Goal: Task Accomplishment & Management: Manage account settings

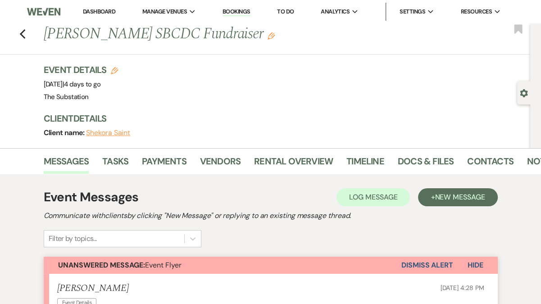
click at [103, 7] on li "Dashboard" at bounding box center [98, 12] width 41 height 18
click at [108, 12] on link "Dashboard" at bounding box center [99, 12] width 32 height 8
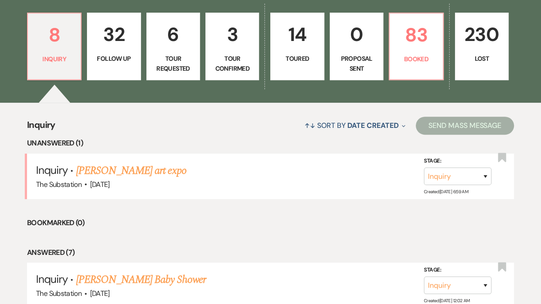
scroll to position [242, 0]
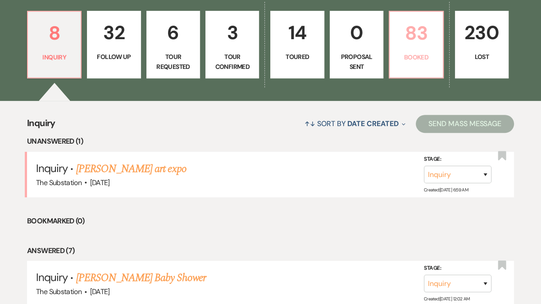
click at [412, 56] on p "Booked" at bounding box center [416, 57] width 42 height 10
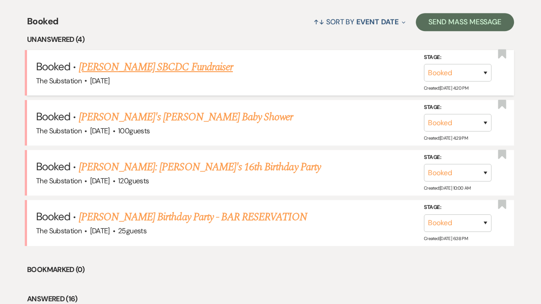
scroll to position [355, 0]
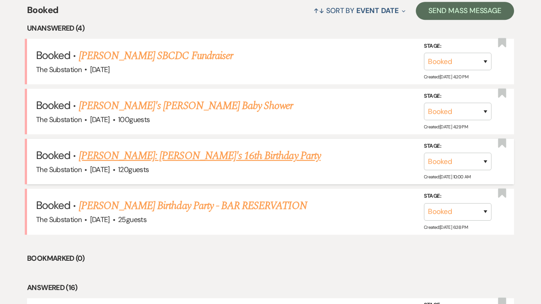
click at [178, 155] on link "[PERSON_NAME]: [PERSON_NAME]'s 16th Birthday Party" at bounding box center [200, 156] width 242 height 16
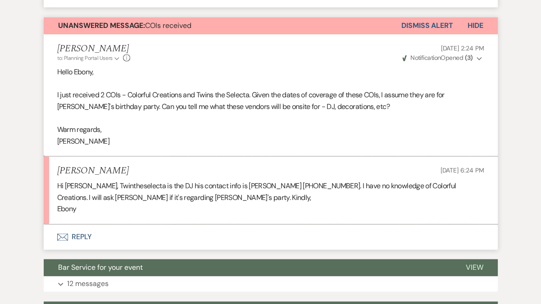
scroll to position [1060, 0]
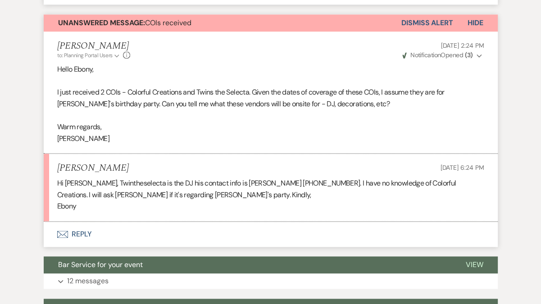
click at [423, 22] on button "Dismiss Alert" at bounding box center [428, 22] width 52 height 17
